Goal: Find specific fact: Find specific fact

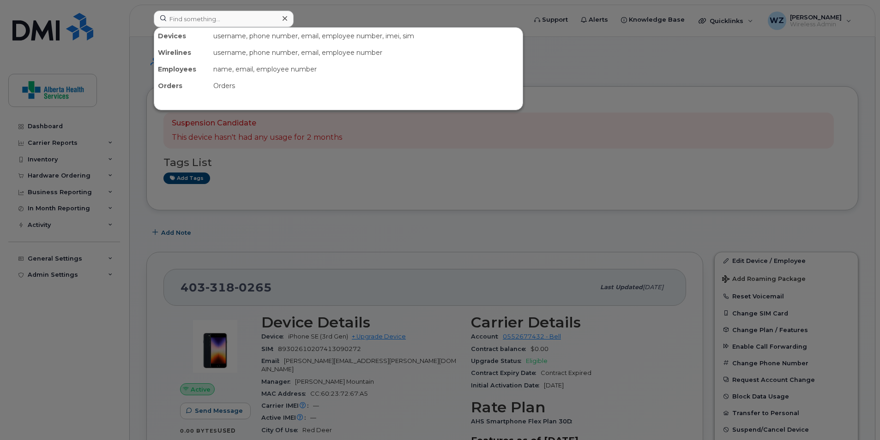
scroll to position [499, 0]
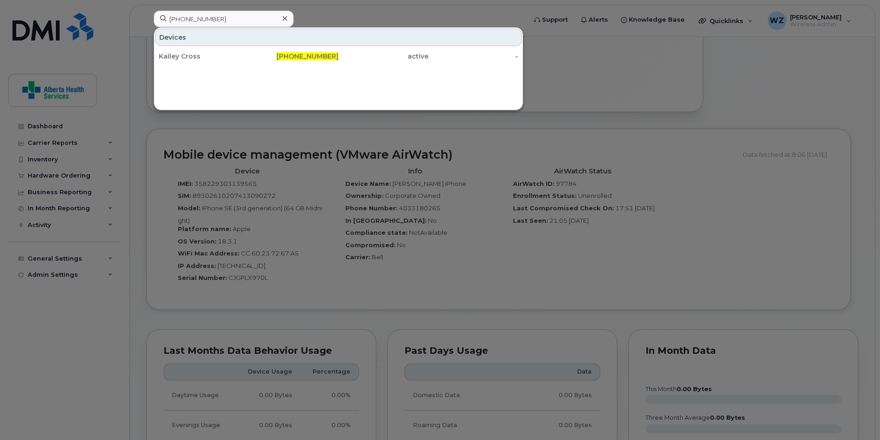
type input "[PHONE_NUMBER]"
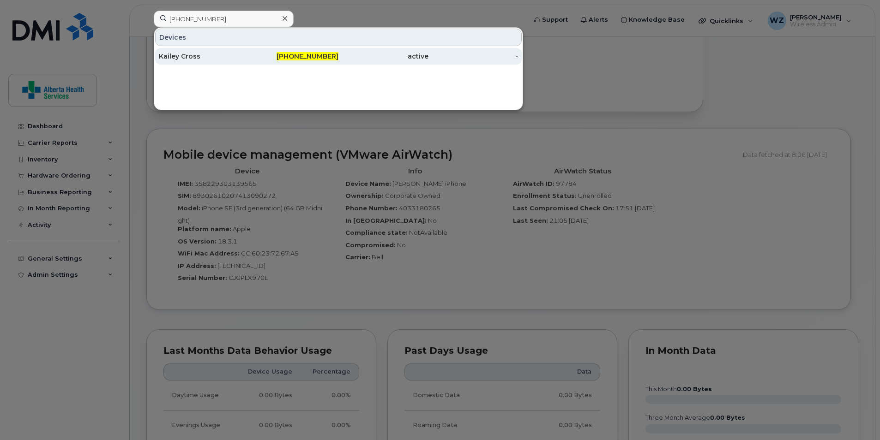
drag, startPoint x: 200, startPoint y: 70, endPoint x: 189, endPoint y: 57, distance: 17.0
click at [189, 57] on div "Kailey Cross" at bounding box center [204, 56] width 90 height 9
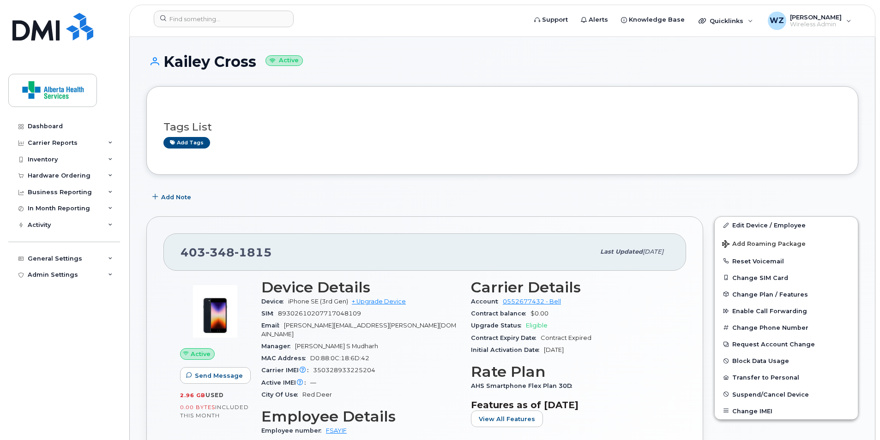
scroll to position [138, 0]
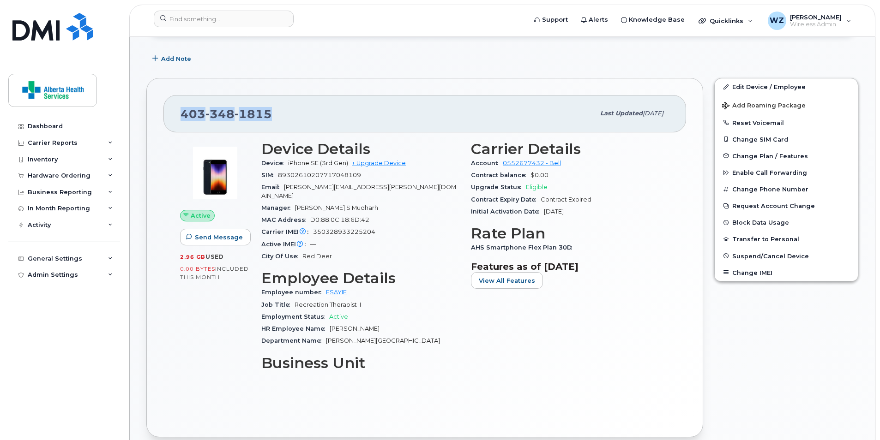
drag, startPoint x: 274, startPoint y: 115, endPoint x: 171, endPoint y: 114, distance: 102.9
click at [171, 114] on div "403 348 1815 Last updated Aug 27, 2025" at bounding box center [424, 113] width 523 height 37
drag, startPoint x: 171, startPoint y: 114, endPoint x: 200, endPoint y: 113, distance: 28.6
copy span "403 348 1815"
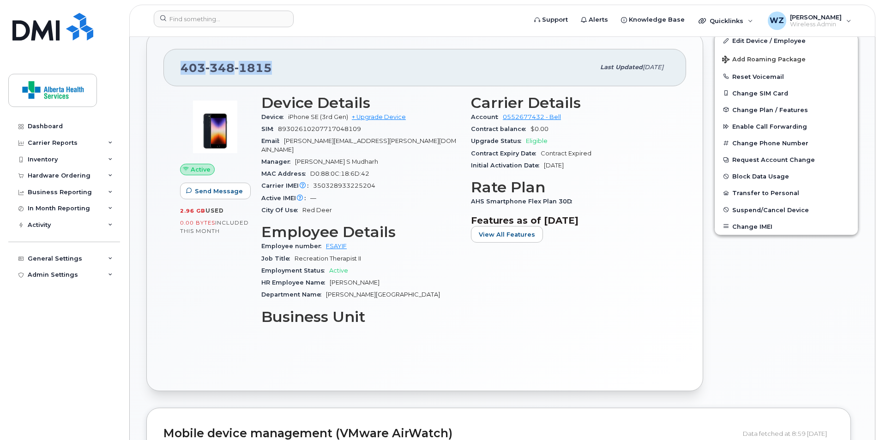
scroll to position [415, 0]
